Goal: Navigation & Orientation: Find specific page/section

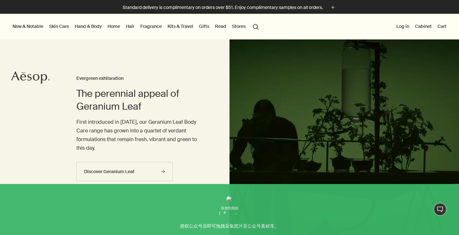
click at [206, 26] on link "Gifts" at bounding box center [204, 26] width 13 height 8
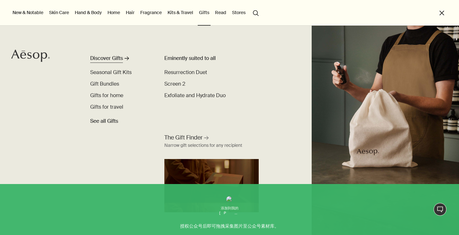
click at [127, 57] on icon "rightArrow" at bounding box center [127, 58] width 4 height 4
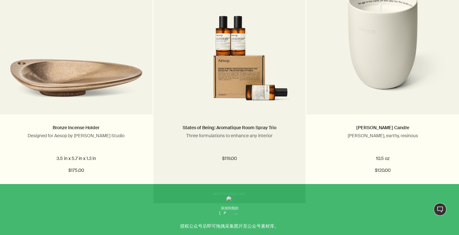
scroll to position [1592, 0]
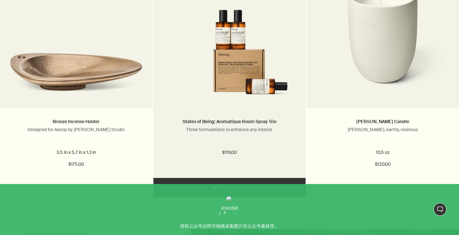
click at [192, 191] on button "Add Add to your cart" at bounding box center [230, 187] width 153 height 19
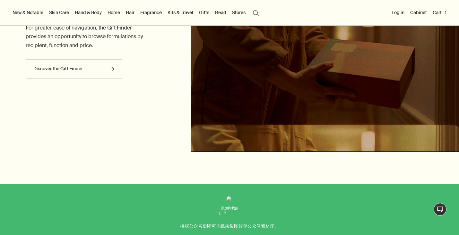
scroll to position [1751, 0]
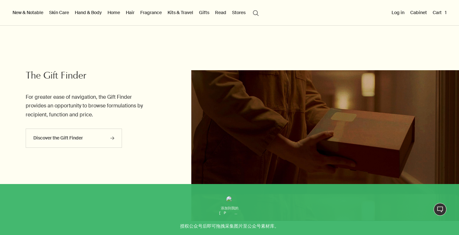
click at [440, 13] on button "Cart 1" at bounding box center [440, 12] width 16 height 8
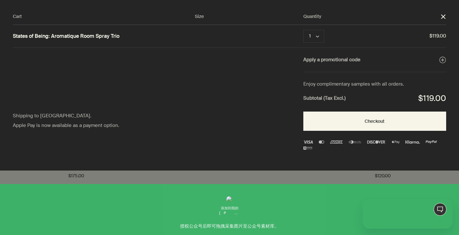
scroll to position [0, 0]
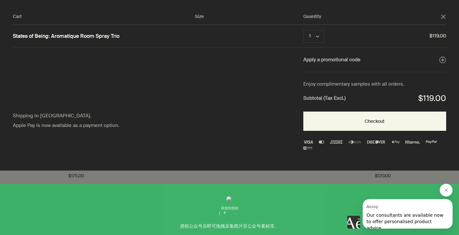
click at [445, 18] on polygon "Close" at bounding box center [443, 16] width 4 height 4
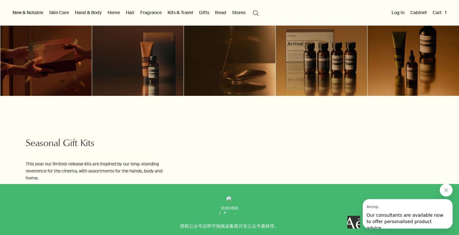
scroll to position [112, 0]
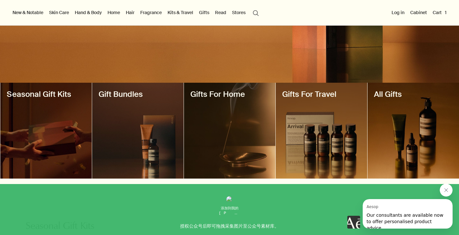
click at [250, 157] on div at bounding box center [230, 131] width 92 height 96
